Goal: Understand process/instructions

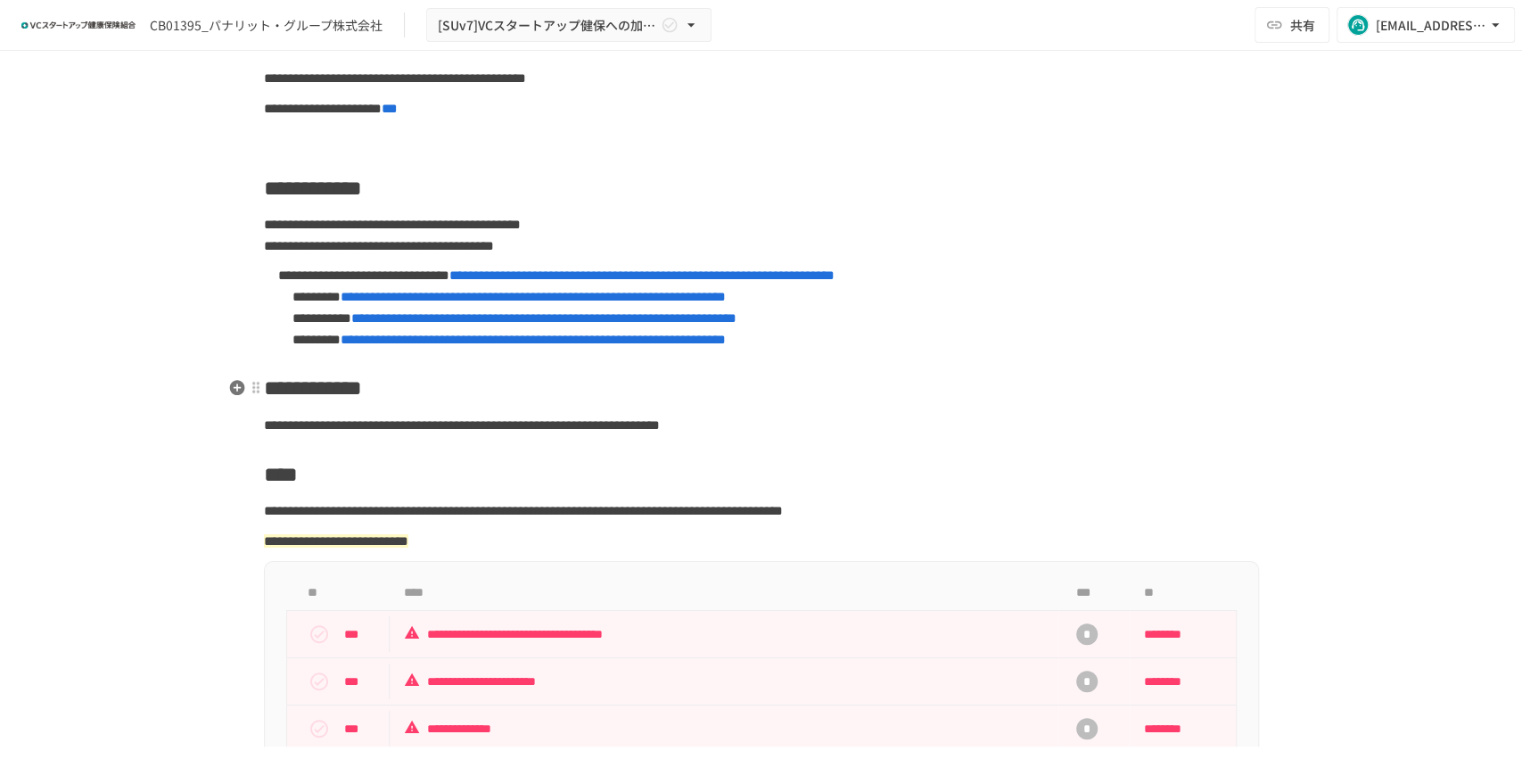
scroll to position [99, 0]
click at [718, 283] on span "**********" at bounding box center [642, 276] width 385 height 13
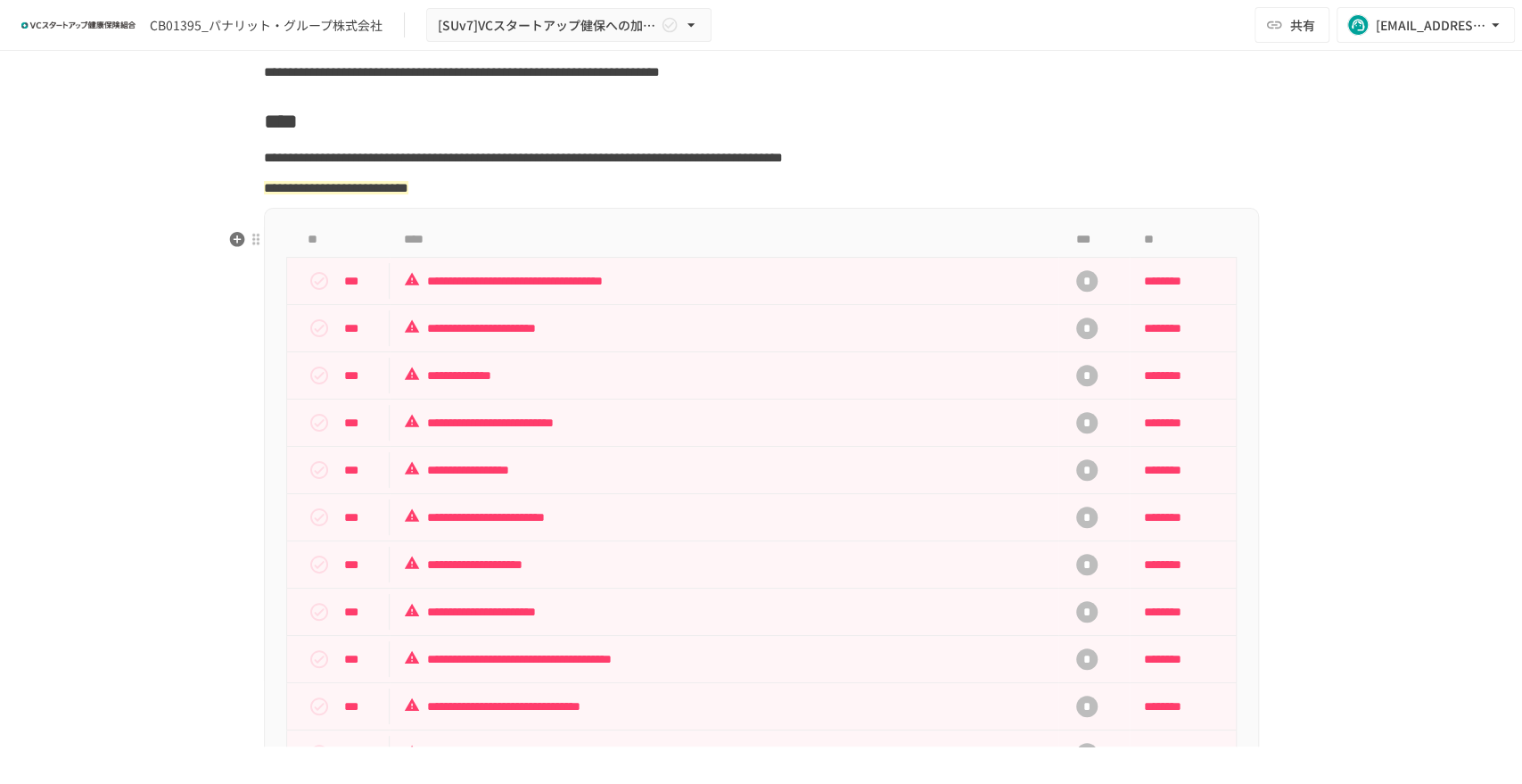
scroll to position [594, 0]
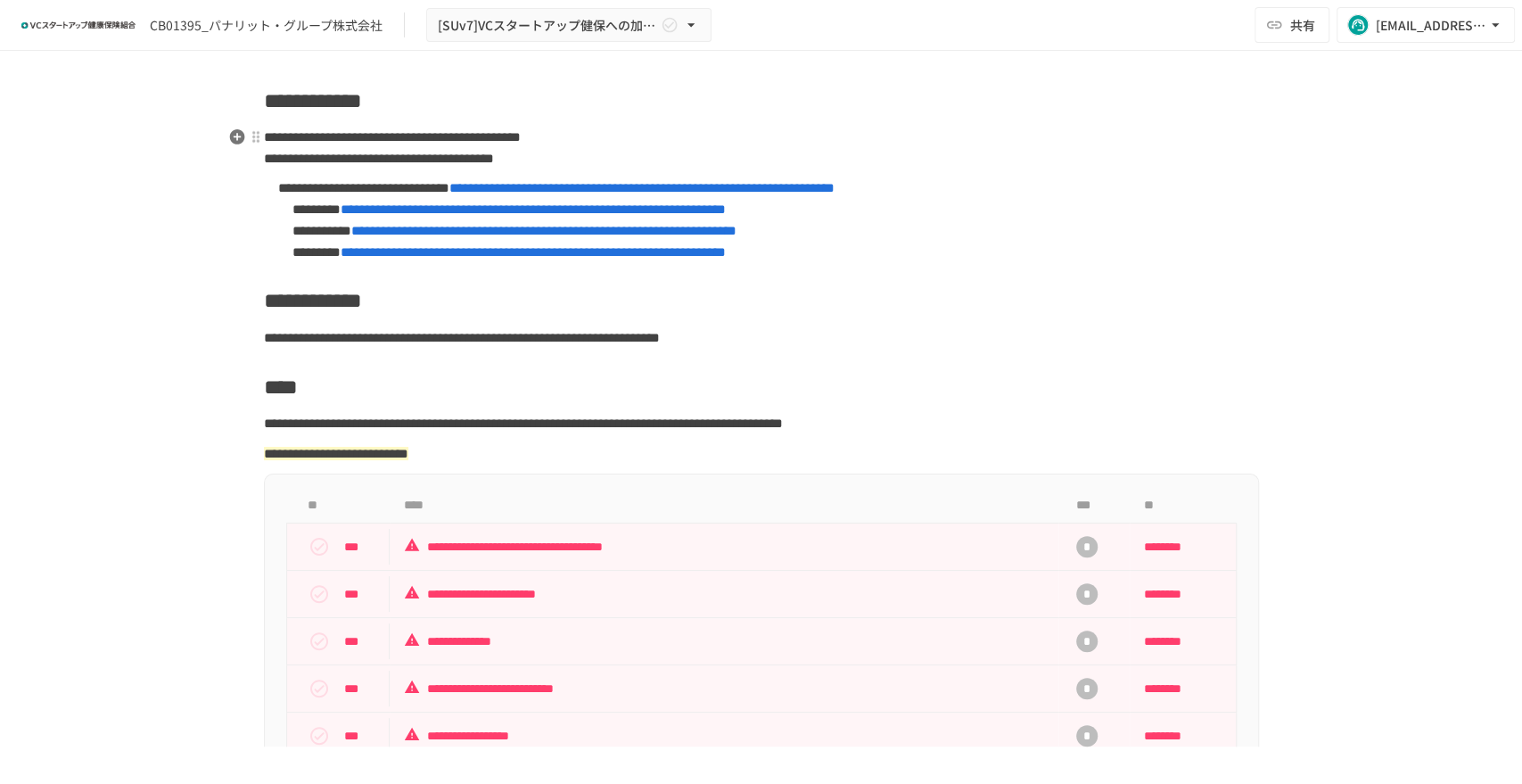
scroll to position [99, 0]
